Goal: Navigation & Orientation: Find specific page/section

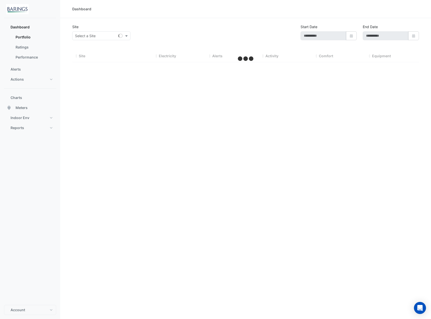
type input "**********"
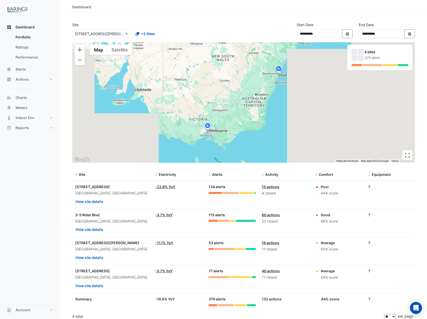
scroll to position [6, 0]
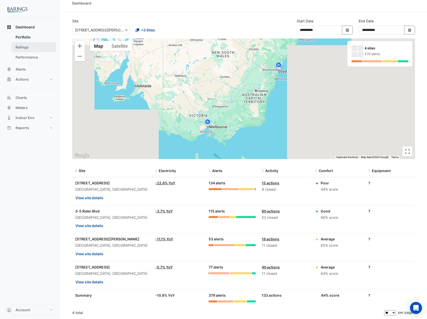
click at [23, 51] on link "Ratings" at bounding box center [34, 47] width 45 height 10
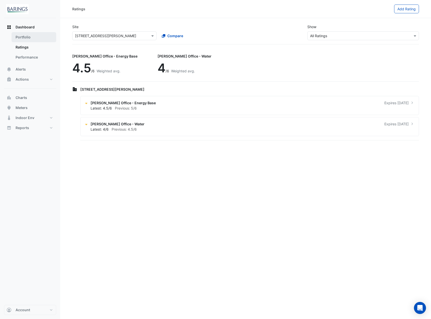
click at [28, 35] on link "Portfolio" at bounding box center [34, 37] width 45 height 10
